Goal: Information Seeking & Learning: Learn about a topic

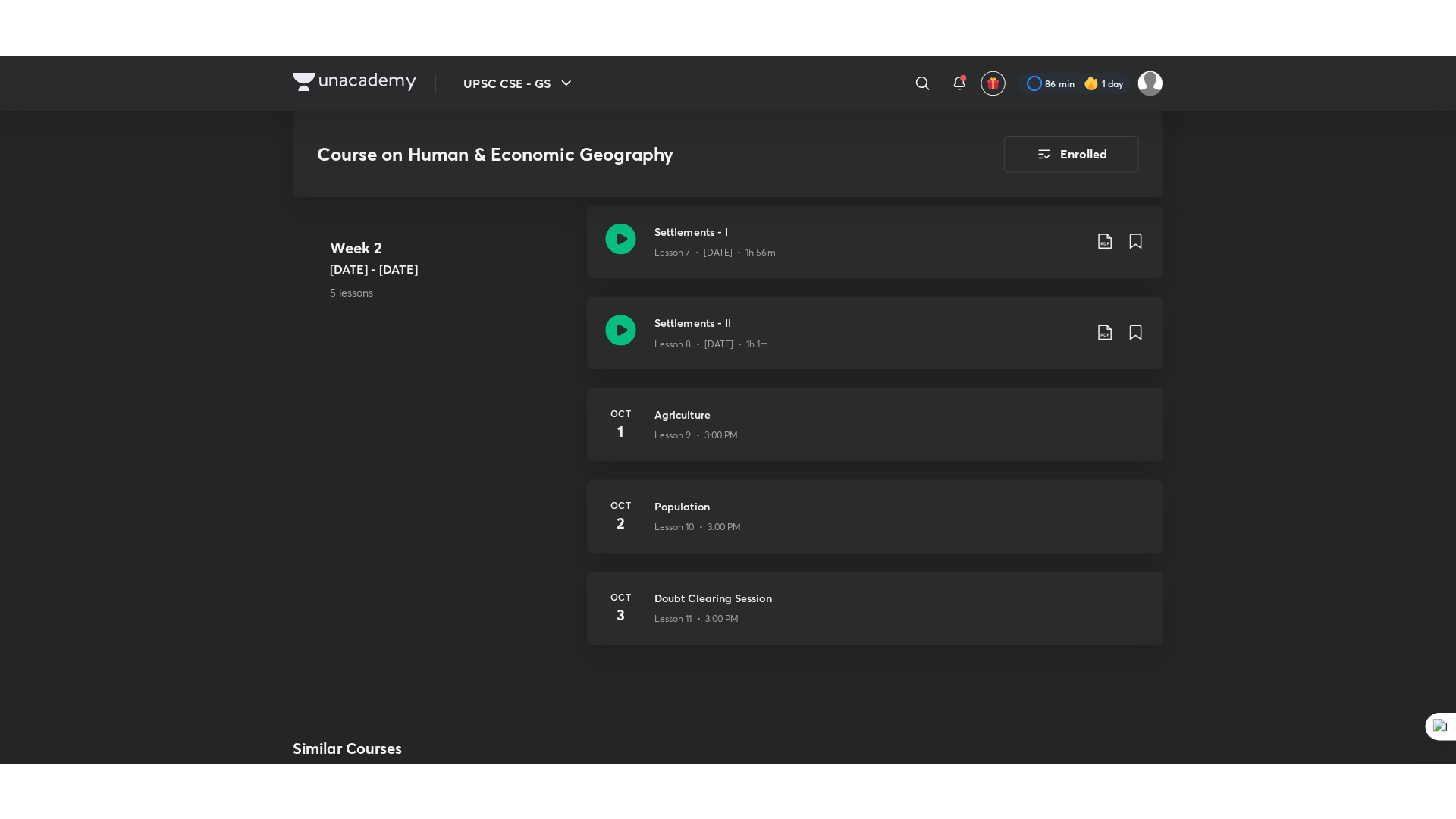
scroll to position [1410, 0]
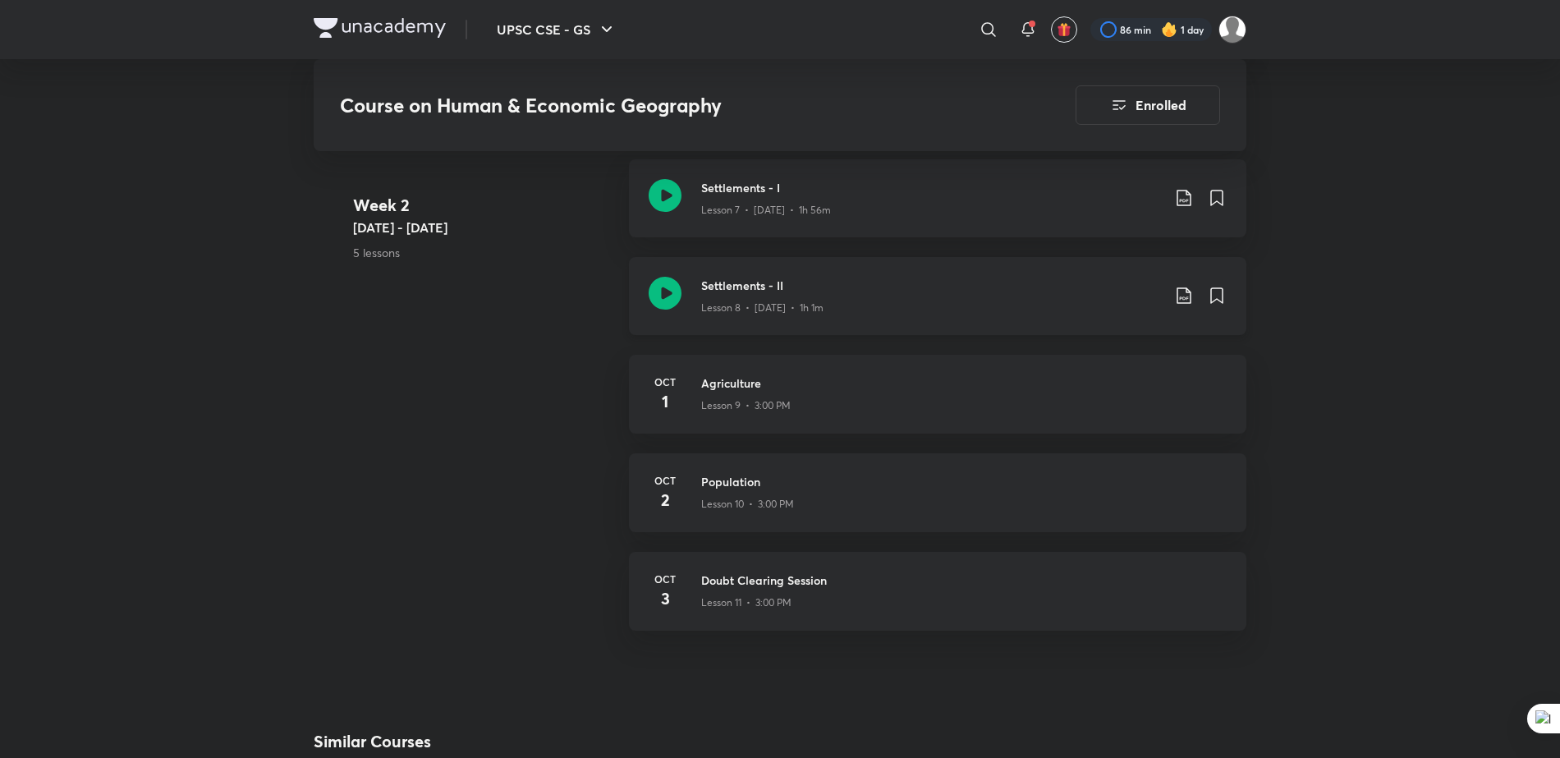
click at [823, 314] on p "Lesson 8 • [DATE] • 1h 1m" at bounding box center [762, 307] width 122 height 15
